Goal: Task Accomplishment & Management: Manage account settings

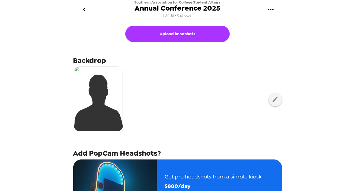
drag, startPoint x: 186, startPoint y: 93, endPoint x: 174, endPoint y: 77, distance: 20.0
click at [180, 83] on div at bounding box center [177, 99] width 209 height 68
click at [81, 7] on icon "go back" at bounding box center [84, 9] width 9 height 9
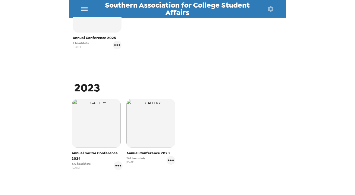
scroll to position [157, 0]
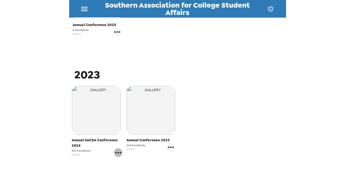
click at [115, 150] on icon "gallery menu" at bounding box center [118, 153] width 9 height 9
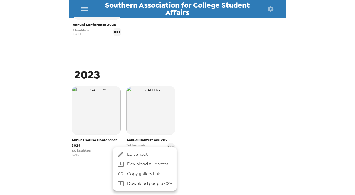
click at [145, 155] on span "Edit Shoot" at bounding box center [149, 154] width 45 height 7
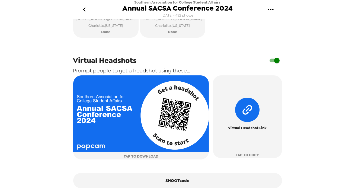
scroll to position [281, 0]
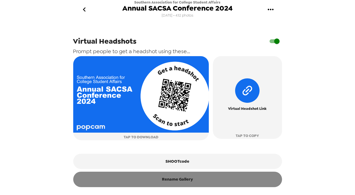
click at [196, 184] on button "Rename Gallery" at bounding box center [177, 179] width 209 height 15
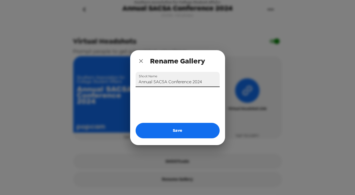
click at [162, 81] on input "Annual SACSA Conference 2024" at bounding box center [178, 79] width 84 height 15
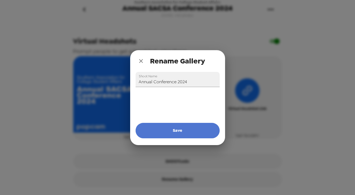
click at [177, 129] on button "Save" at bounding box center [178, 130] width 84 height 15
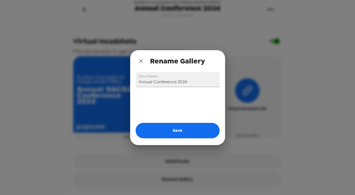
type input "Annual SACSA Conference 2024"
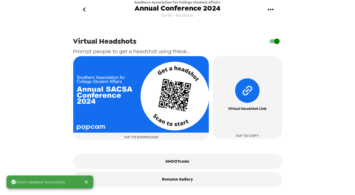
click at [89, 10] on button "go back" at bounding box center [85, 10] width 18 height 18
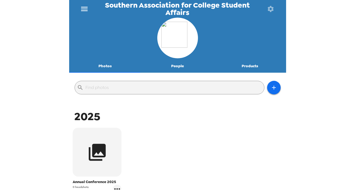
scroll to position [49, 0]
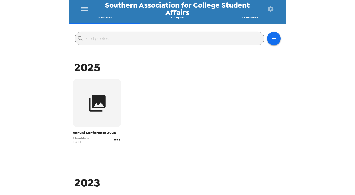
click at [117, 140] on icon "gallery menu" at bounding box center [118, 139] width 6 height 1
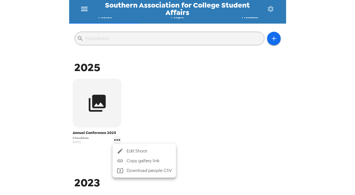
drag, startPoint x: 265, startPoint y: 80, endPoint x: 265, endPoint y: 77, distance: 3.3
click at [265, 77] on div at bounding box center [177, 97] width 355 height 195
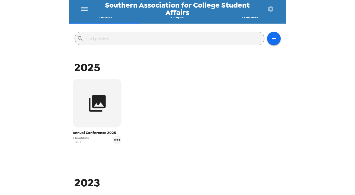
click at [272, 8] on icon "button" at bounding box center [271, 9] width 8 height 8
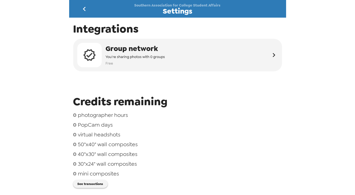
click at [80, 5] on button "go back" at bounding box center [85, 9] width 18 height 18
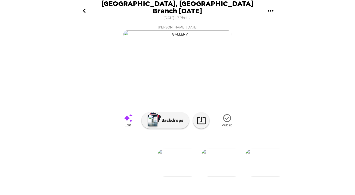
click at [83, 9] on icon "go back" at bounding box center [84, 11] width 9 height 9
click at [272, 9] on icon "gallery menu" at bounding box center [271, 11] width 9 height 9
drag, startPoint x: 325, startPoint y: 92, endPoint x: 176, endPoint y: 2, distance: 174.8
click at [320, 85] on div at bounding box center [177, 97] width 355 height 195
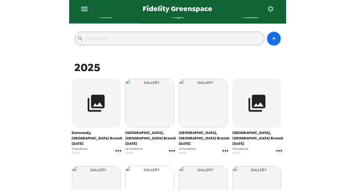
scroll to position [99, 0]
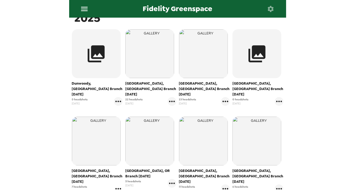
click at [118, 188] on icon "gallery menu" at bounding box center [118, 188] width 6 height 1
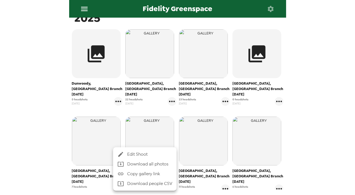
click at [134, 155] on span "Edit Shoot" at bounding box center [149, 154] width 45 height 7
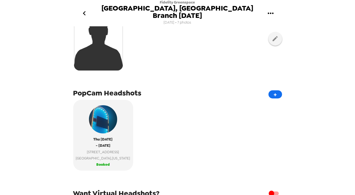
scroll to position [184, 0]
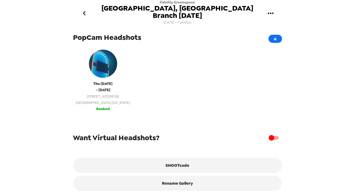
click at [116, 104] on button "Thu 8/21/25 - Thu 8/21/25 1750 E Golf Rd suite 100 Schaumburg , Illinois Booked" at bounding box center [103, 79] width 60 height 71
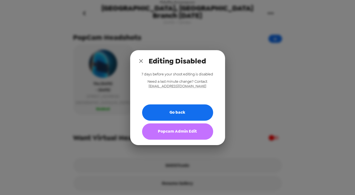
click at [180, 134] on button "Popcam Admin Edit" at bounding box center [177, 132] width 71 height 16
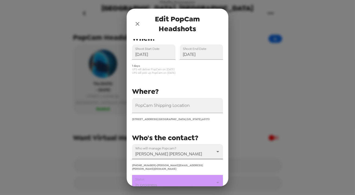
scroll to position [24, 0]
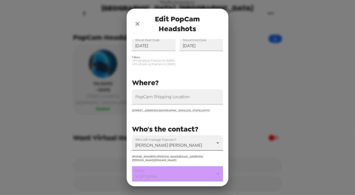
click at [179, 140] on body "Fidelity Greenspace Schaumburg, IL Branch 8/21/25 7/11/25 • 7 photos Upload hea…" at bounding box center [177, 97] width 355 height 195
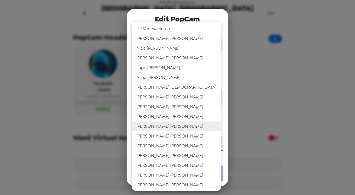
click at [205, 18] on div at bounding box center [177, 97] width 355 height 195
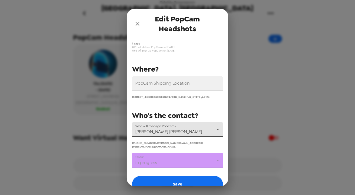
scroll to position [65, 0]
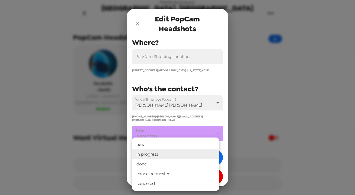
drag, startPoint x: 177, startPoint y: 127, endPoint x: 174, endPoint y: 144, distance: 17.0
click at [177, 127] on body "Fidelity Greenspace Schaumburg, IL Branch 8/21/25 7/11/25 • 7 photos Upload hea…" at bounding box center [177, 97] width 355 height 195
click at [170, 165] on li "done" at bounding box center [175, 164] width 87 height 10
type input "done"
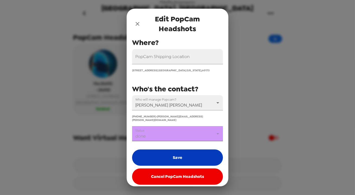
click at [173, 153] on button "Save" at bounding box center [177, 158] width 91 height 16
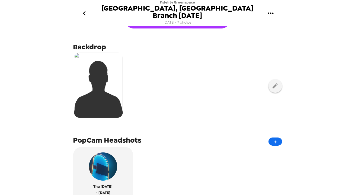
scroll to position [36, 0]
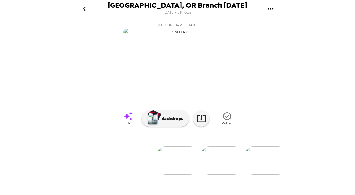
click at [223, 175] on img at bounding box center [221, 161] width 41 height 28
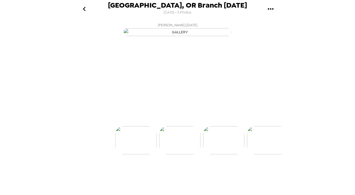
scroll to position [0, 43]
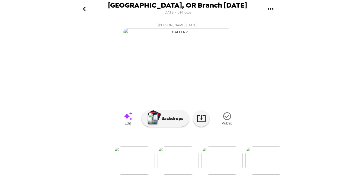
click at [228, 171] on img at bounding box center [222, 161] width 41 height 28
click at [214, 174] on img at bounding box center [222, 161] width 41 height 28
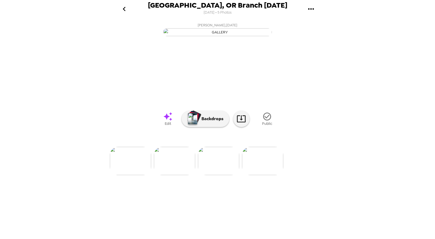
click at [268, 175] on img at bounding box center [262, 161] width 41 height 28
click at [170, 175] on img at bounding box center [174, 161] width 41 height 28
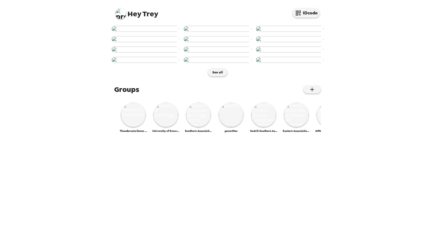
scroll to position [215, 0]
click at [138, 127] on img at bounding box center [133, 114] width 24 height 24
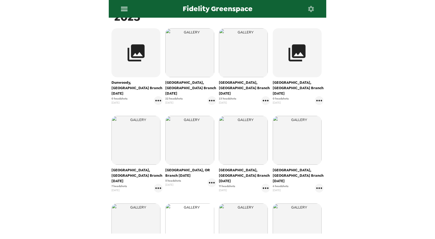
scroll to position [121, 0]
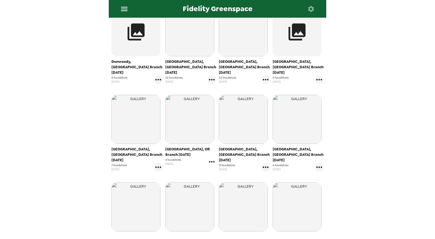
click at [210, 157] on icon "gallery menu" at bounding box center [211, 161] width 9 height 9
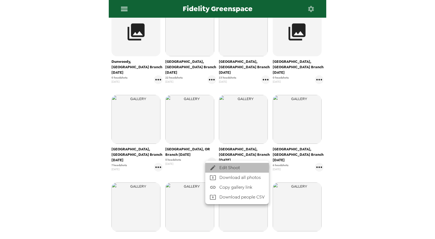
click at [220, 165] on span "Edit Shoot" at bounding box center [241, 167] width 45 height 7
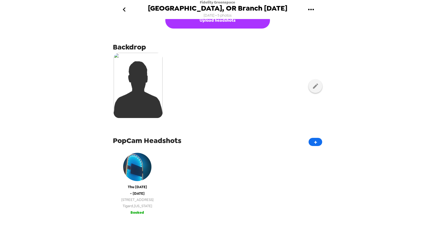
scroll to position [90, 0]
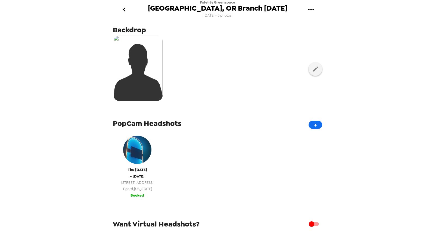
click at [137, 166] on div "Thu 8/21/25 - Thu 8/21/25 7493 SW Bridgeport Rd Tigard , Oregon" at bounding box center [136, 162] width 43 height 59
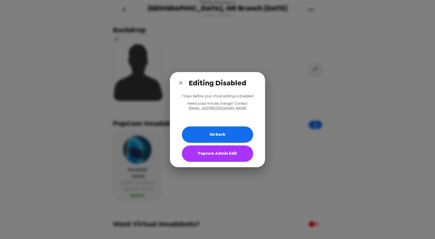
click at [231, 157] on button "Popcam Admin Edit" at bounding box center [217, 153] width 71 height 16
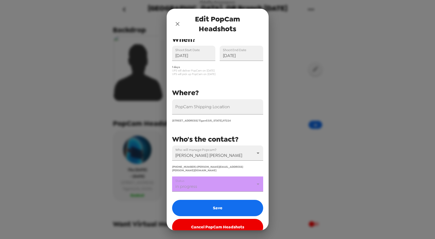
scroll to position [21, 0]
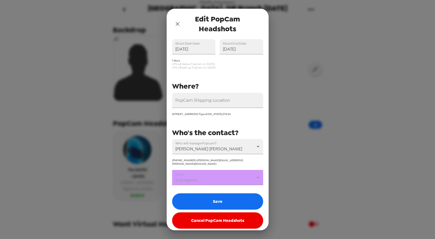
click at [210, 176] on body "Fidelity Greenspace Bridgeport Village, OR Branch 8/21/25 7/11/25 • 5 photos Up…" at bounding box center [217, 119] width 435 height 239
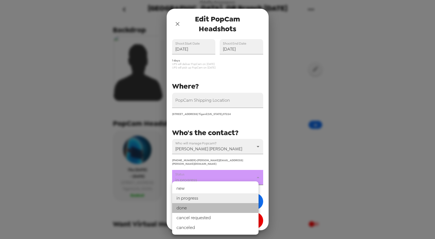
click at [206, 207] on li "done" at bounding box center [215, 208] width 86 height 10
type input "done"
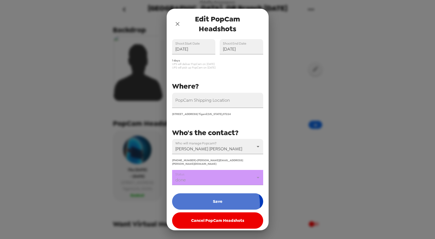
click at [211, 200] on button "Save" at bounding box center [217, 201] width 91 height 16
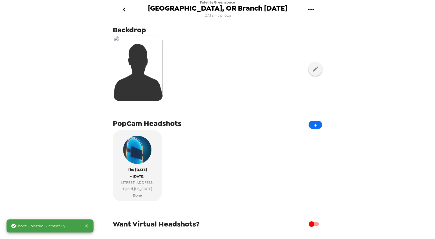
click at [124, 7] on icon "go back" at bounding box center [124, 9] width 9 height 9
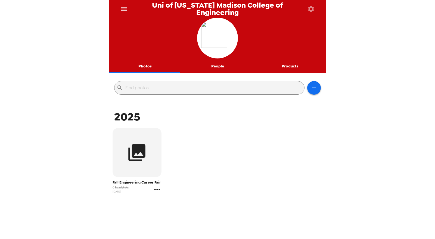
click at [158, 192] on icon "gallery menu" at bounding box center [157, 189] width 9 height 9
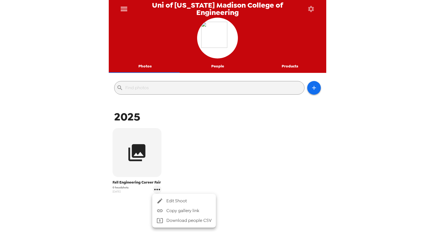
click at [166, 197] on span "Edit Shoot" at bounding box center [188, 200] width 45 height 7
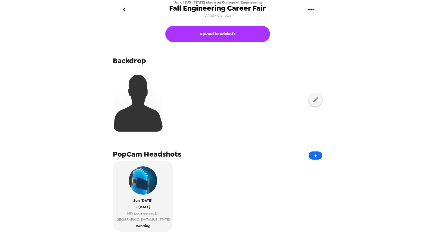
click at [311, 7] on icon "gallery menu" at bounding box center [310, 9] width 9 height 9
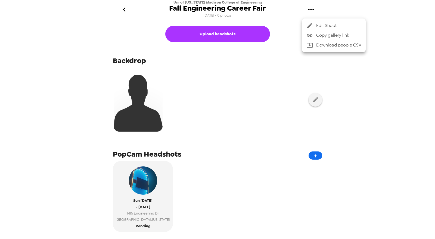
click at [338, 24] on span "Edit Shoot" at bounding box center [338, 25] width 45 height 7
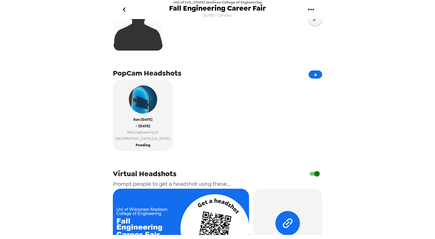
scroll to position [172, 0]
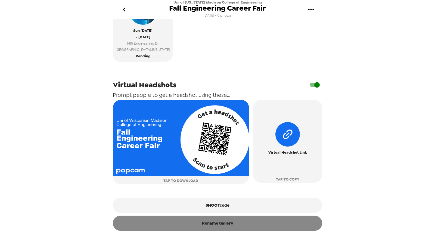
click at [227, 226] on button "Rename Gallery" at bounding box center [217, 222] width 209 height 15
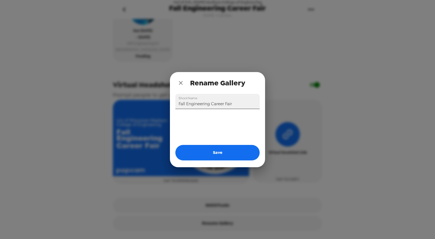
click at [185, 102] on input "Fall Engineering Career Fair" at bounding box center [217, 101] width 84 height 15
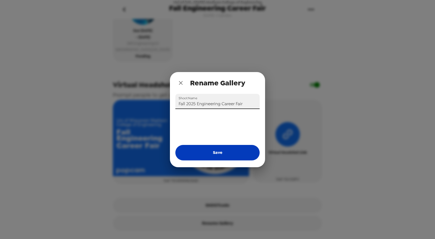
click at [233, 153] on button "Save" at bounding box center [217, 152] width 84 height 15
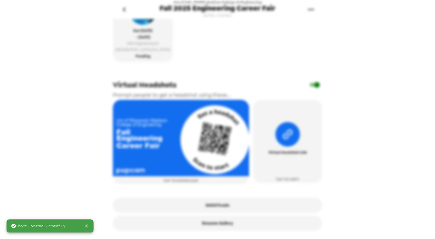
type input "Fall Engineering Career Fair"
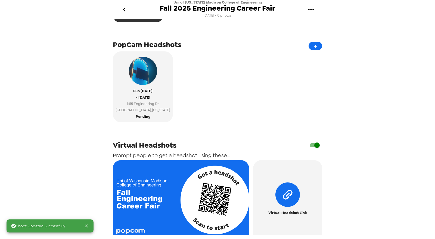
scroll to position [22, 0]
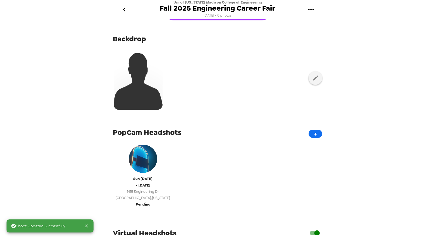
click at [142, 195] on span "Madison , Wisconsin" at bounding box center [142, 197] width 55 height 6
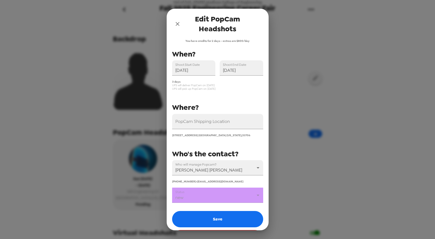
drag, startPoint x: 367, startPoint y: 178, endPoint x: 364, endPoint y: 179, distance: 3.0
click at [367, 178] on div "Edit PopCam Headshots You have credits for 2 days - extras are $800/day PopCam …" at bounding box center [217, 119] width 435 height 239
click at [178, 23] on icon "close" at bounding box center [177, 24] width 7 height 7
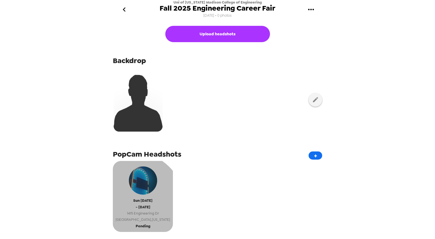
click at [135, 201] on span "[DATE]" at bounding box center [142, 200] width 19 height 6
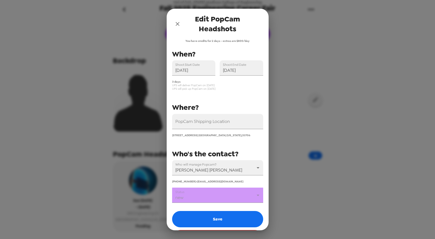
click at [208, 193] on body "Uni of [US_STATE] Madison College of Engineering Fall 2025 Engineering Career F…" at bounding box center [217, 119] width 435 height 239
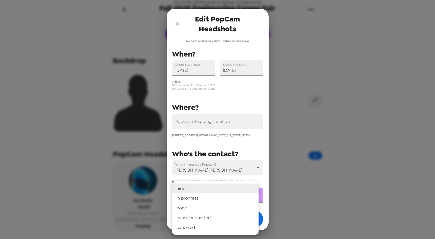
click at [203, 198] on li "in progress" at bounding box center [215, 198] width 86 height 10
type input "in progress"
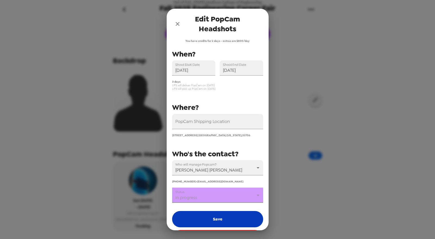
click at [212, 218] on button "Save" at bounding box center [217, 219] width 91 height 16
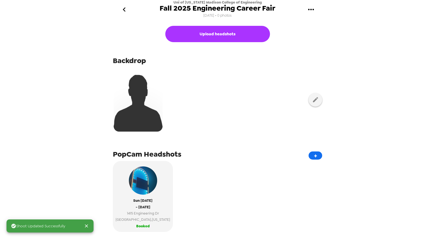
click at [127, 5] on button "go back" at bounding box center [124, 10] width 18 height 18
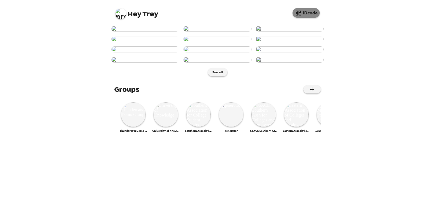
click at [313, 14] on button "IDcode" at bounding box center [305, 13] width 27 height 10
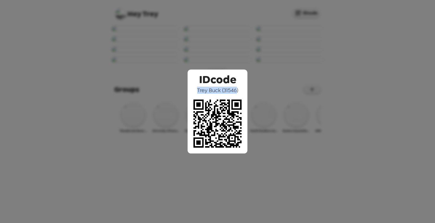
drag, startPoint x: 196, startPoint y: 90, endPoint x: 212, endPoint y: 76, distance: 21.2
click at [236, 91] on div "IDcode Trey Buck ( 31546 )" at bounding box center [217, 112] width 60 height 84
click at [212, 34] on div "IDcode Trey Buck ( 31546 )" at bounding box center [217, 111] width 435 height 223
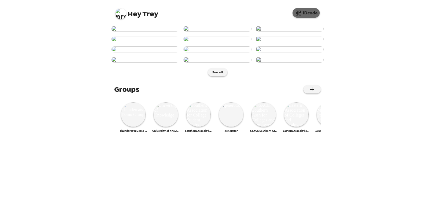
click at [309, 14] on button "IDcode" at bounding box center [305, 13] width 27 height 10
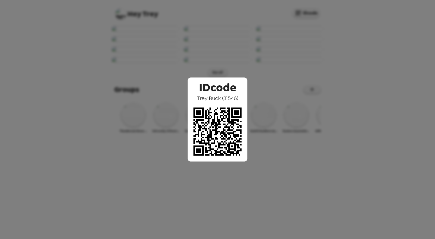
click at [165, 58] on div "IDcode Trey Buck ( 31546 )" at bounding box center [217, 119] width 435 height 239
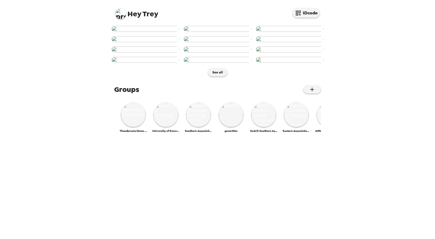
click at [121, 12] on img at bounding box center [120, 13] width 11 height 11
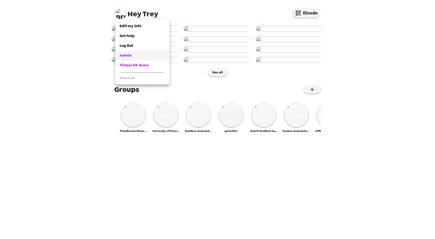
click at [132, 55] on div "Admin" at bounding box center [142, 55] width 46 height 5
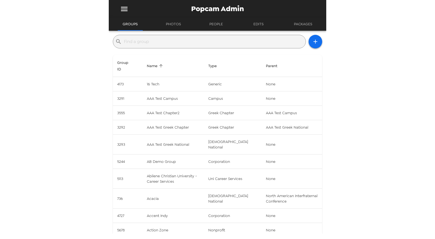
click at [153, 40] on input "text" at bounding box center [213, 41] width 179 height 9
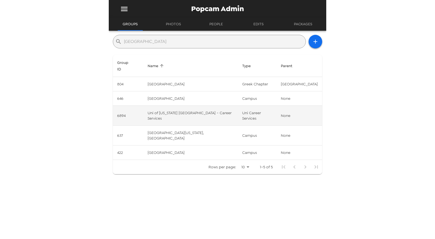
type input "san diego"
click at [184, 118] on td "Uni of California San Diego - Career Services" at bounding box center [190, 116] width 94 height 20
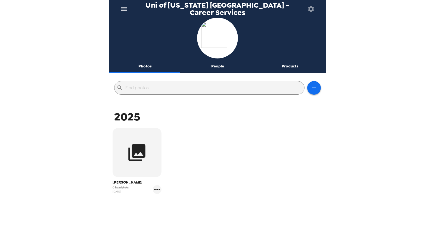
click at [210, 71] on button "People" at bounding box center [217, 66] width 73 height 13
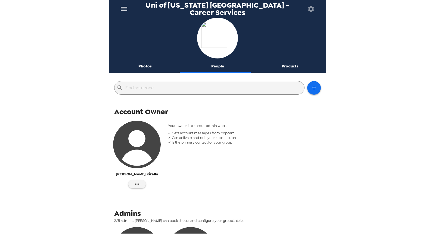
click at [153, 64] on button "Photos" at bounding box center [145, 66] width 73 height 13
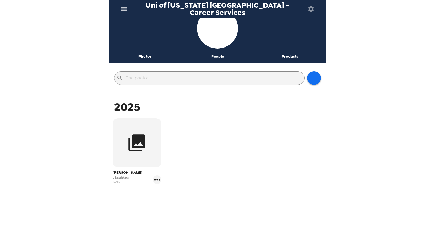
scroll to position [15, 0]
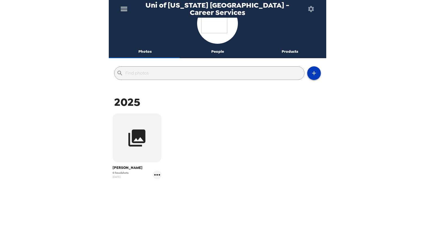
click at [310, 72] on icon "button" at bounding box center [313, 73] width 7 height 7
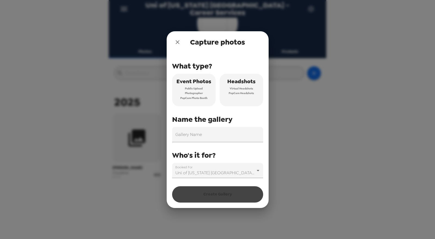
click at [176, 42] on icon "close" at bounding box center [177, 42] width 7 height 7
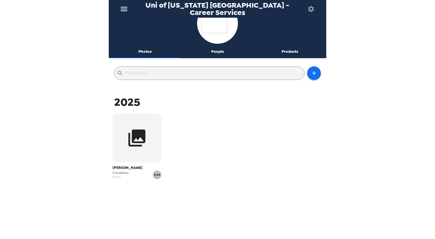
click at [156, 174] on icon "gallery menu" at bounding box center [157, 174] width 9 height 9
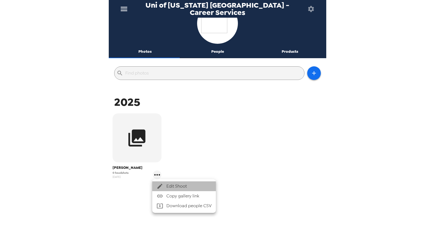
click at [172, 185] on span "Edit Shoot" at bounding box center [188, 186] width 45 height 7
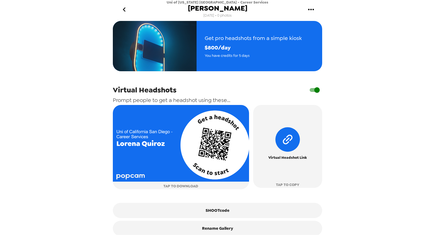
scroll to position [145, 0]
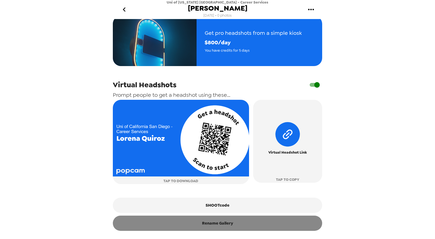
click at [296, 221] on button "Rename Gallery" at bounding box center [217, 222] width 209 height 15
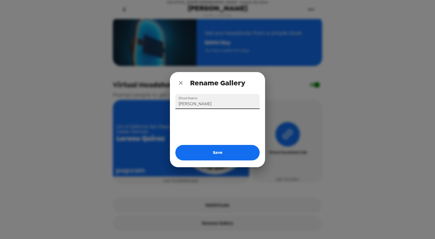
drag, startPoint x: 219, startPoint y: 103, endPoint x: 101, endPoint y: 96, distance: 118.9
click at [101, 96] on div "Rename Gallery Shoot Name Lorena Quiroz Save" at bounding box center [217, 119] width 435 height 239
type input "C"
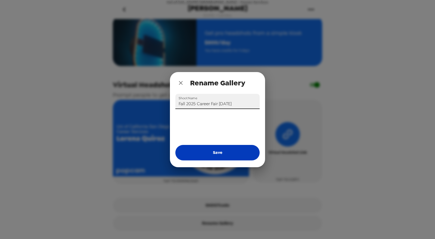
click at [234, 156] on button "Save" at bounding box center [217, 152] width 84 height 15
type input "Lorena Quiroz"
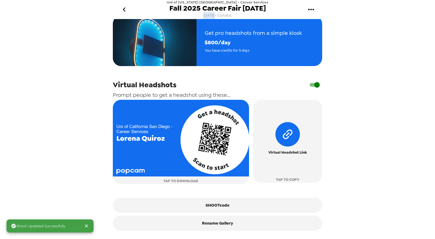
drag, startPoint x: 201, startPoint y: 16, endPoint x: 214, endPoint y: 16, distance: 13.6
click at [214, 16] on div "Uni of California San Diego - Career Services Fall 2025 Career Fair 10/9/25 8/1…" at bounding box center [217, 9] width 102 height 19
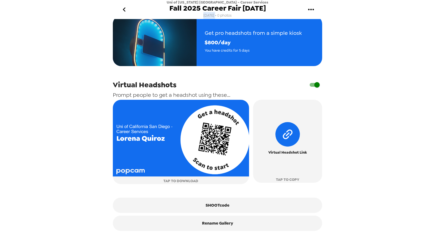
click at [211, 13] on span "8/15/25 • 0 photos" at bounding box center [217, 15] width 28 height 7
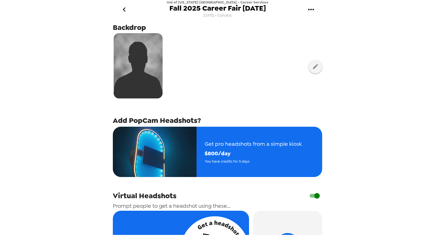
scroll to position [25, 0]
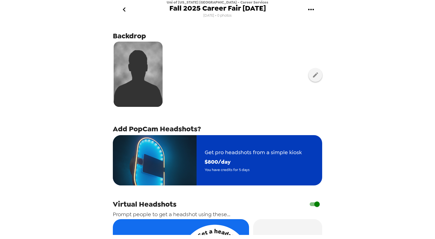
click at [218, 166] on span "You have credits for 5 days" at bounding box center [252, 169] width 97 height 6
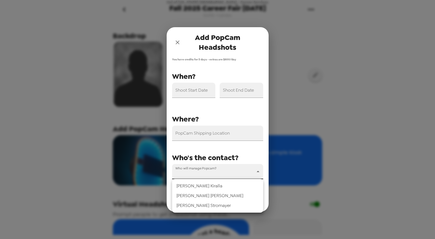
click at [205, 171] on body "Uni of California San Diego - Career Services Fall 2025 Career Fair 10/9/25 8/1…" at bounding box center [217, 119] width 435 height 239
click at [215, 157] on div at bounding box center [217, 119] width 435 height 239
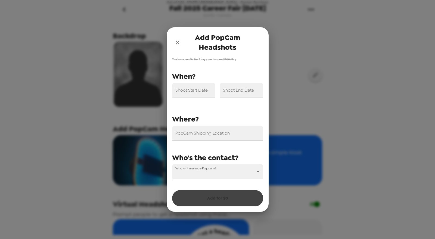
click at [178, 40] on icon "close" at bounding box center [177, 42] width 7 height 7
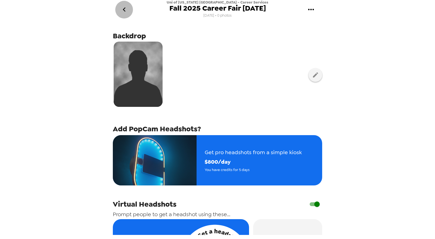
click at [121, 10] on icon "go back" at bounding box center [124, 9] width 9 height 9
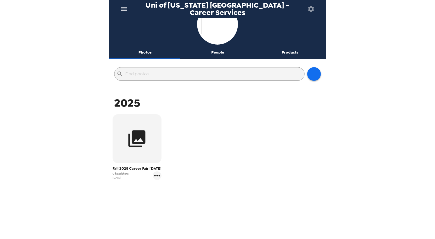
scroll to position [20, 0]
